Goal: Task Accomplishment & Management: Use online tool/utility

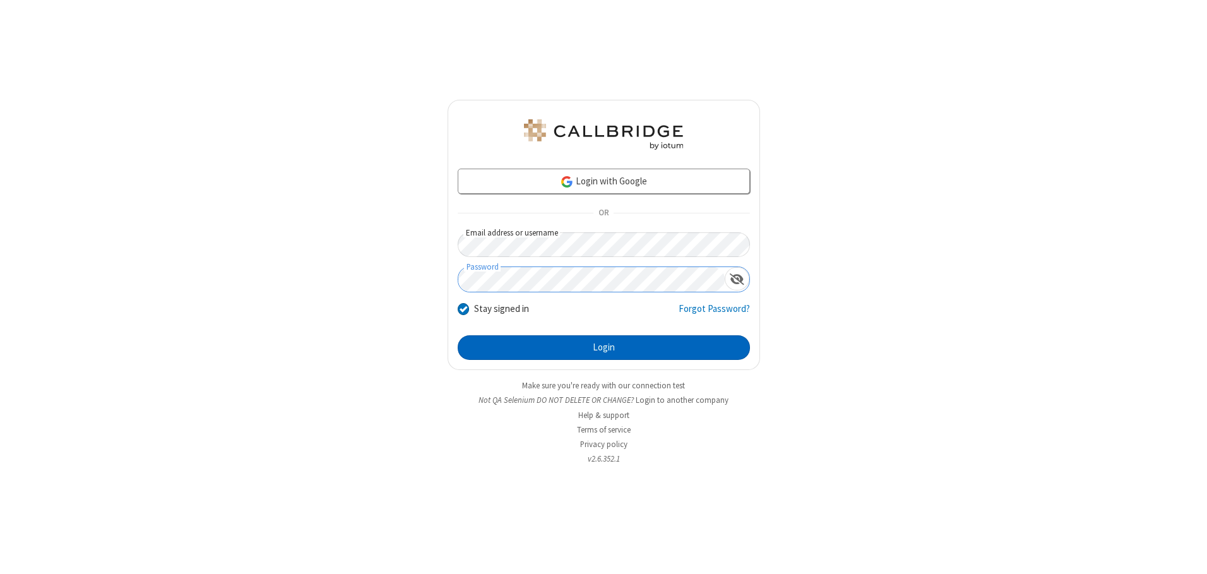
click at [604, 347] on button "Login" at bounding box center [604, 347] width 292 height 25
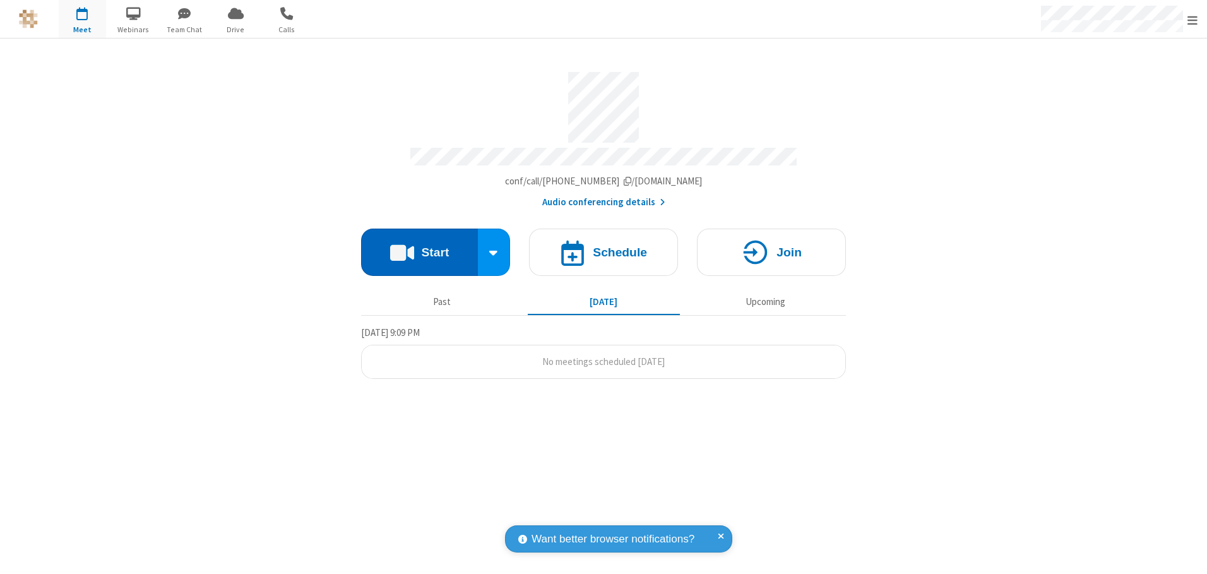
click at [419, 247] on button "Start" at bounding box center [419, 252] width 117 height 47
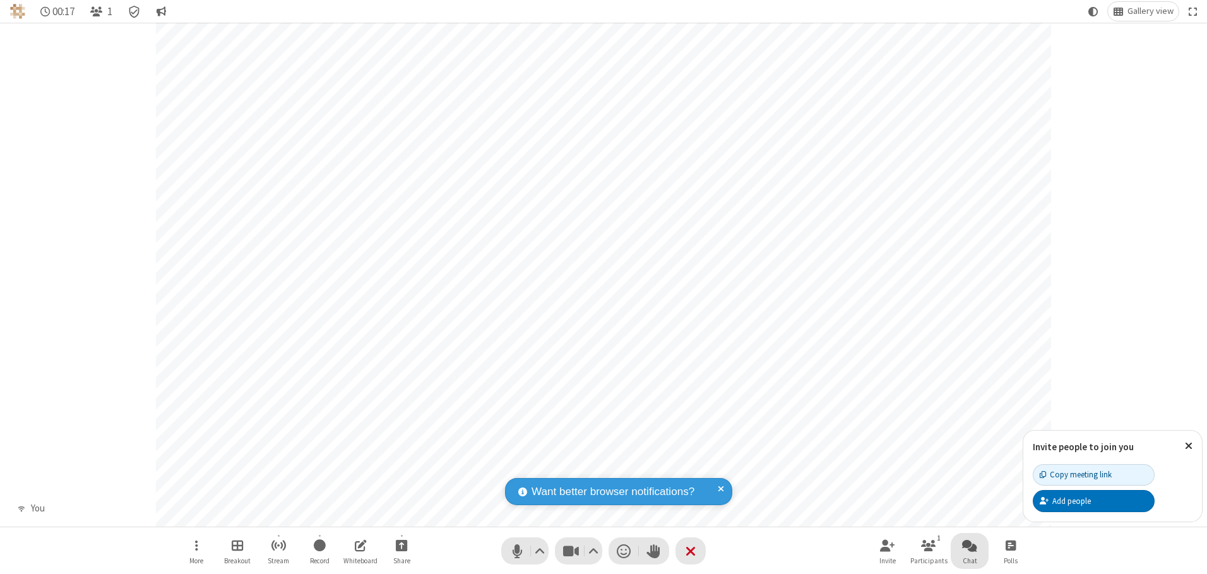
click at [970, 545] on span "Open chat" at bounding box center [969, 545] width 15 height 16
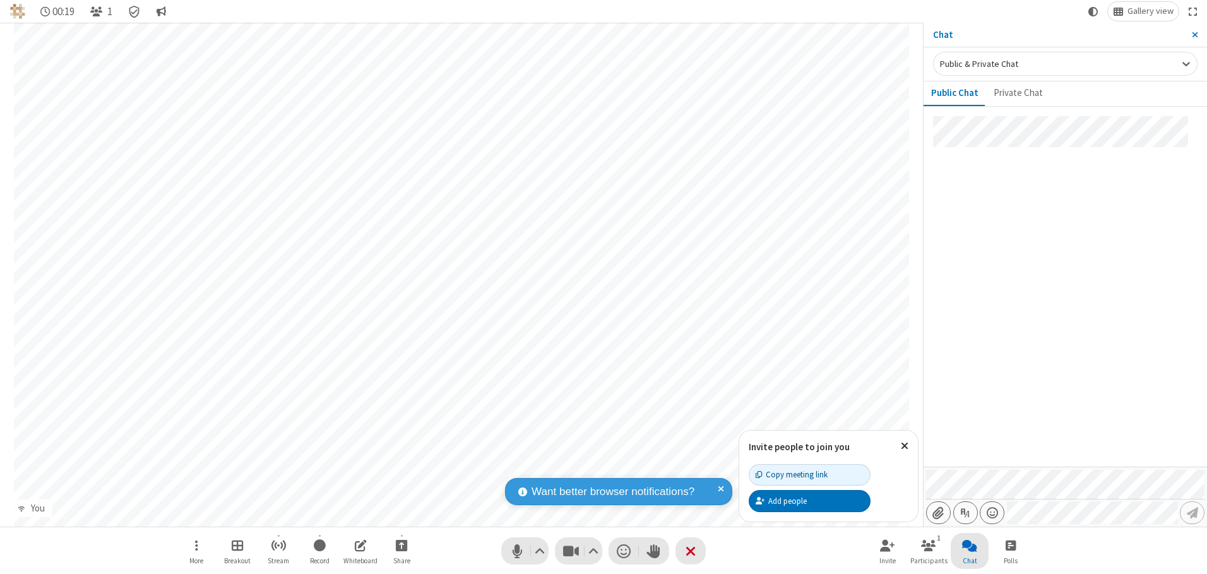
type input "C:\fakepath\doc_test.docx"
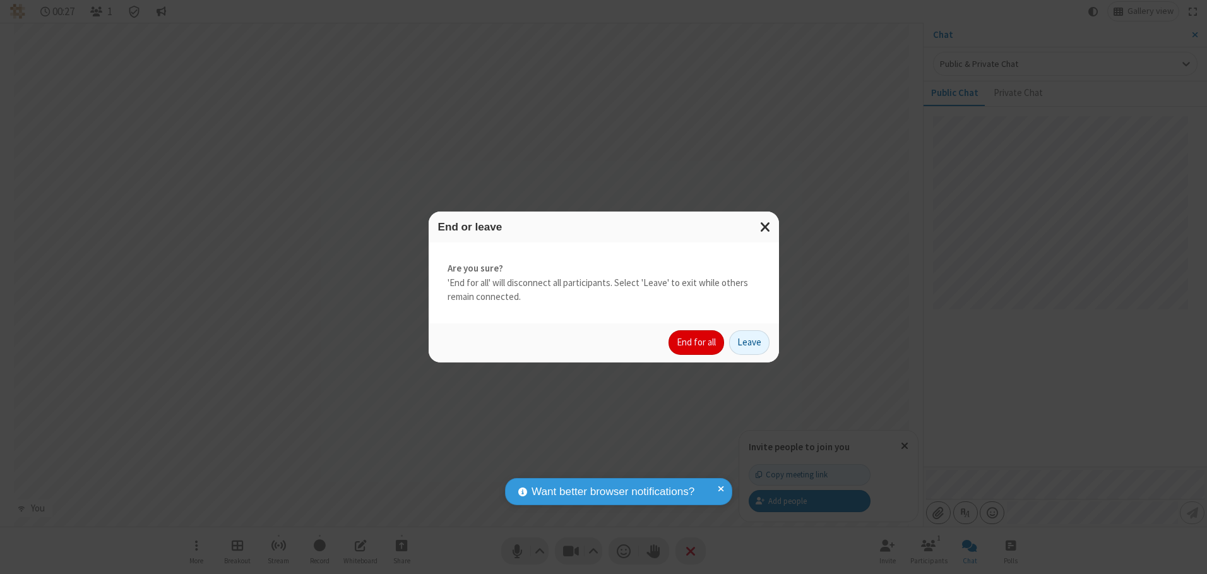
click at [697, 342] on button "End for all" at bounding box center [697, 342] width 56 height 25
